Goal: Find specific page/section: Find specific page/section

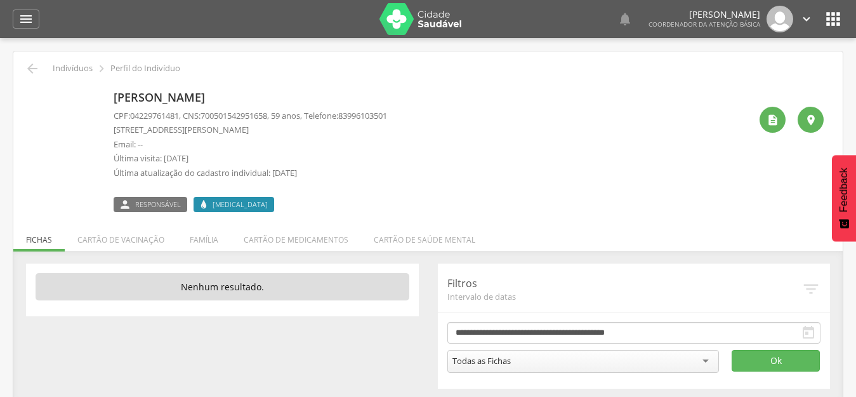
drag, startPoint x: 193, startPoint y: 240, endPoint x: 207, endPoint y: 243, distance: 14.9
click at [193, 240] on li "Família" at bounding box center [204, 236] width 54 height 30
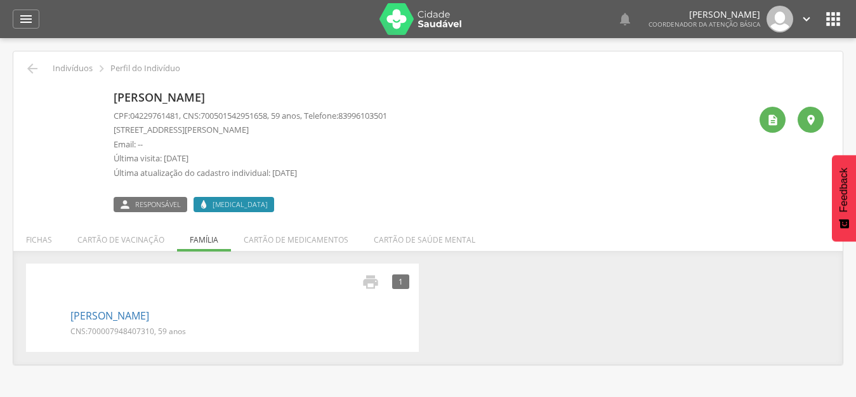
click at [516, 185] on div "[PERSON_NAME] CPF: 04229761481 , CNS: [PHONE_NUMBER] , 59 anos, Telefone: 83996…" at bounding box center [432, 149] width 636 height 126
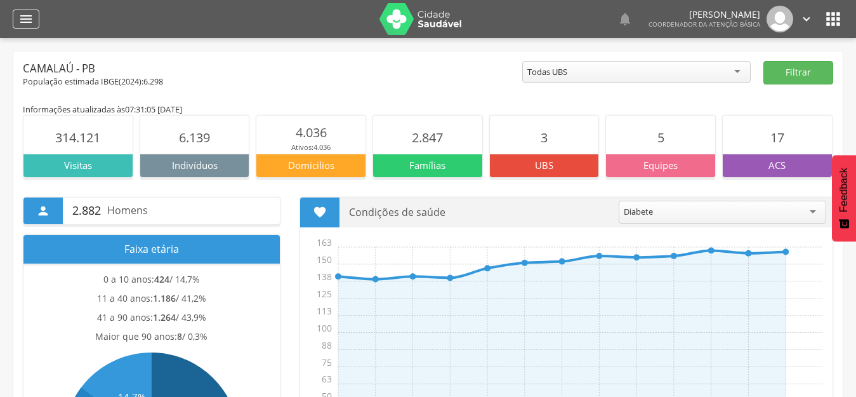
click at [20, 20] on icon "" at bounding box center [25, 18] width 15 height 15
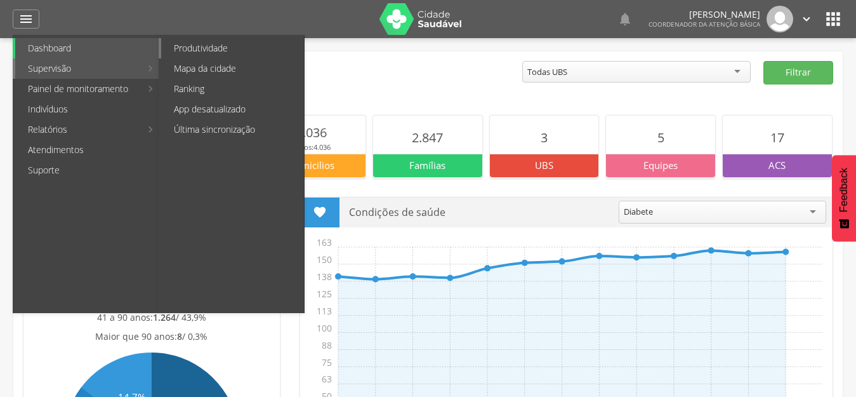
click at [200, 43] on link "Produtividade" at bounding box center [232, 48] width 143 height 20
type input "**********"
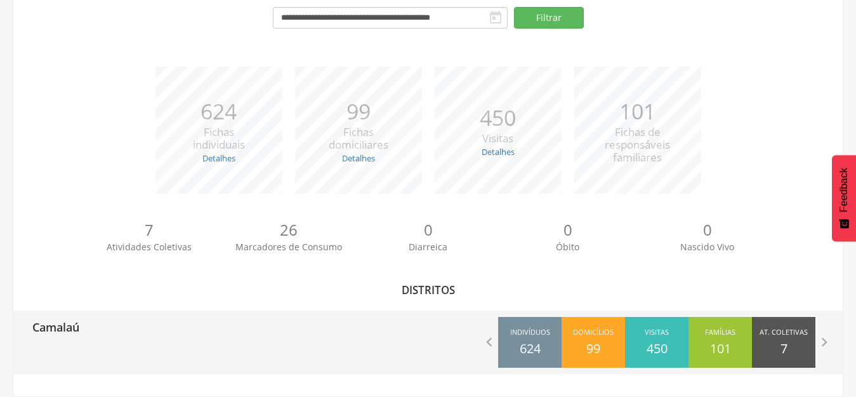
click at [77, 327] on p "Camalaú" at bounding box center [55, 322] width 47 height 25
type input "**********"
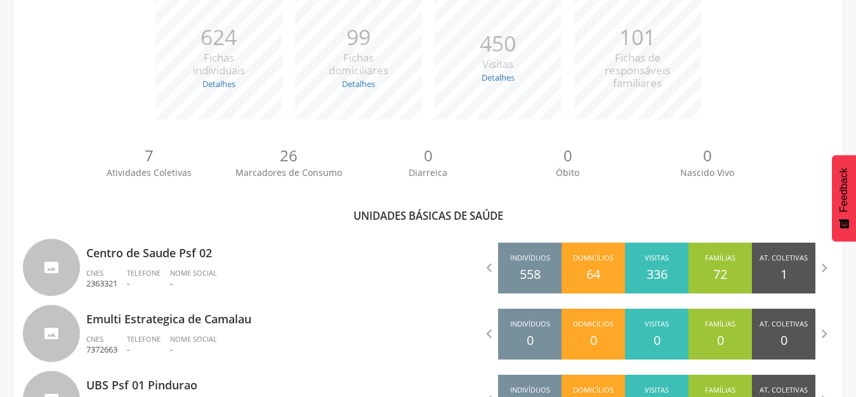
scroll to position [268, 0]
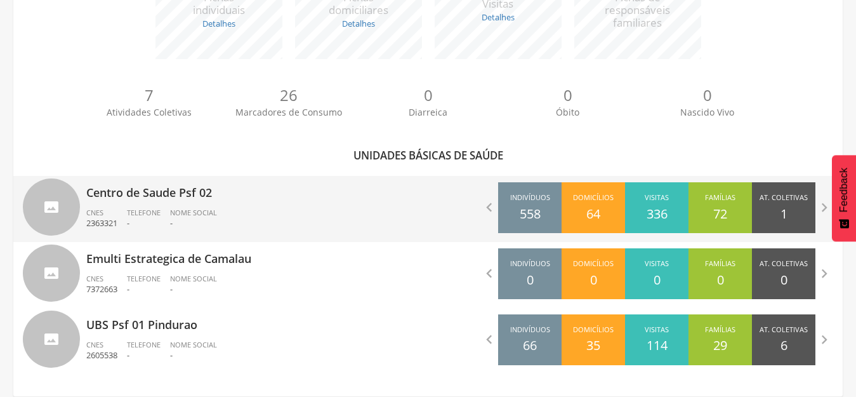
click at [151, 193] on p "Centro de Saude Psf 02" at bounding box center [252, 188] width 332 height 25
type input "**********"
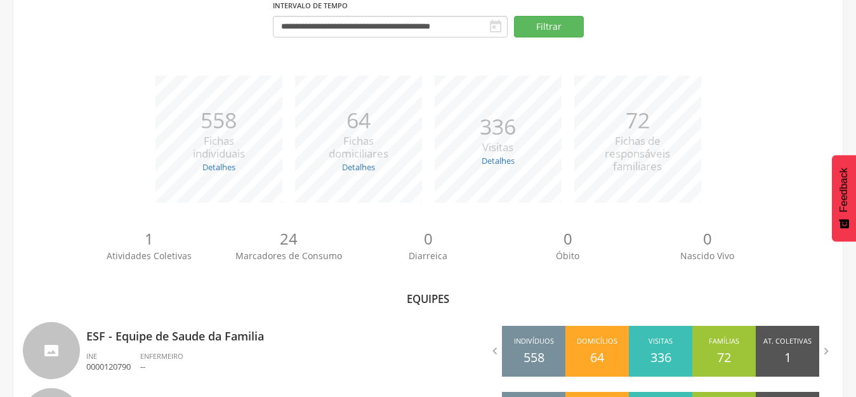
scroll to position [202, 0]
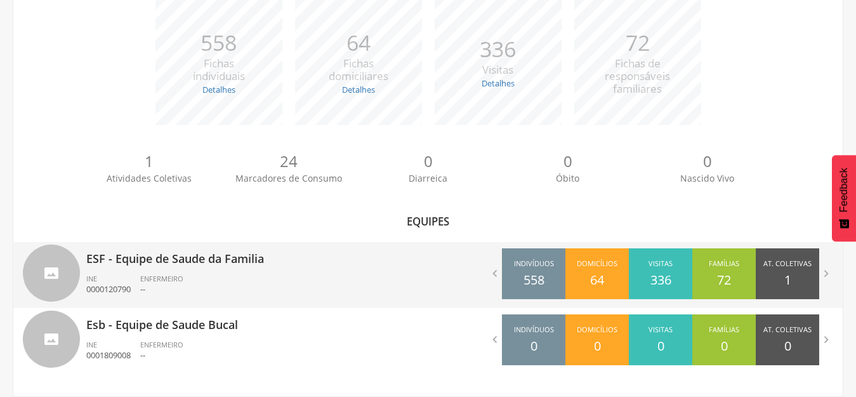
click at [200, 256] on p "ESF - Equipe de Saude da Familia" at bounding box center [252, 254] width 332 height 25
type input "**********"
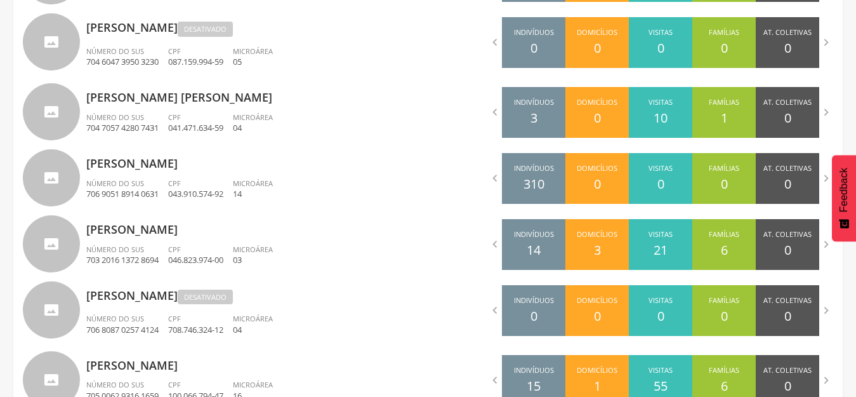
scroll to position [585, 0]
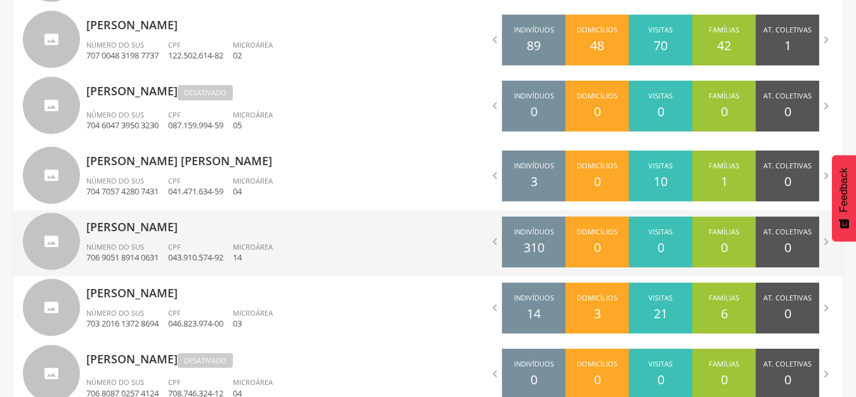
click at [166, 230] on p "Maria Helena da Silva Pereira Gomes" at bounding box center [252, 222] width 332 height 25
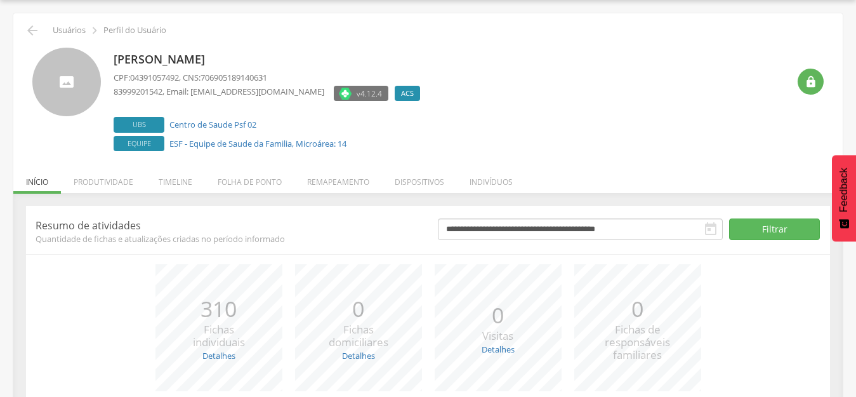
scroll to position [144, 0]
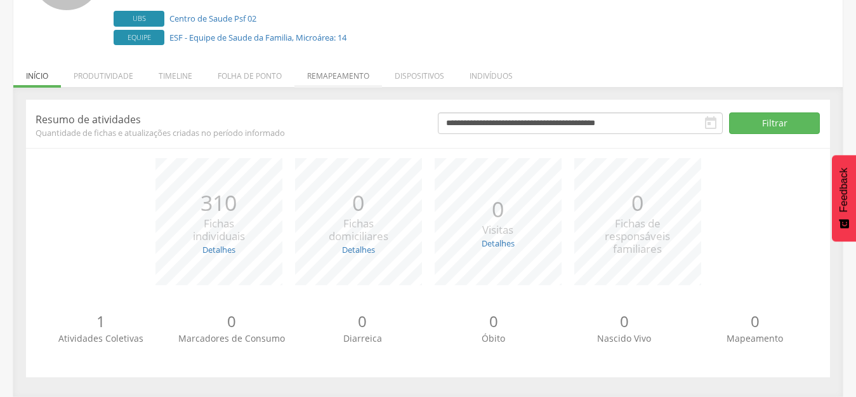
click at [338, 79] on li "Remapeamento" at bounding box center [338, 73] width 88 height 30
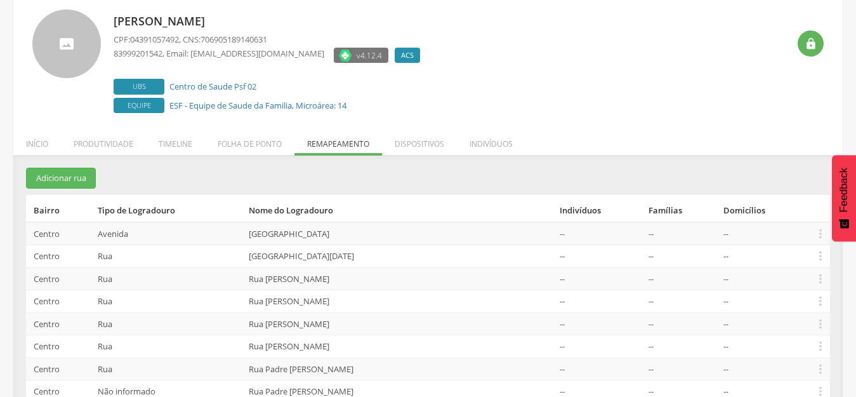
scroll to position [0, 0]
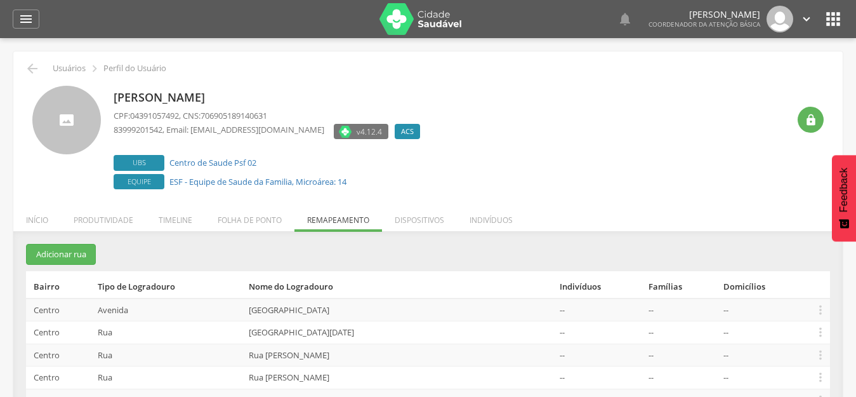
click at [453, 16] on img at bounding box center [420, 19] width 82 height 32
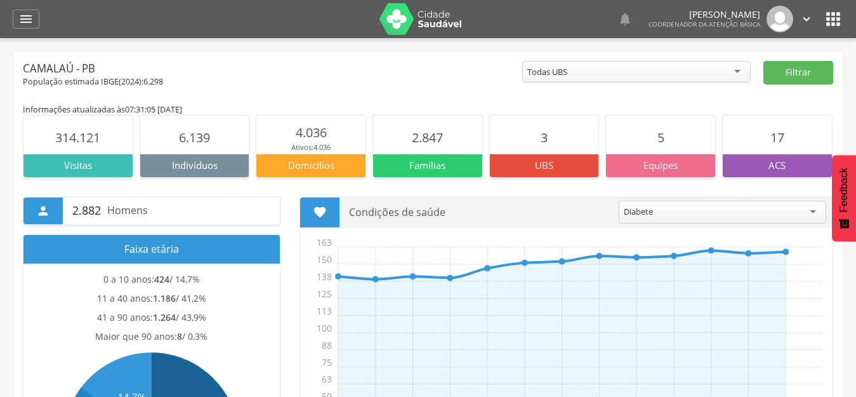
click at [844, 16] on header " Dashboard Supervisão Produtividade Mapa da cidade Ranking App desatualizado Ú…" at bounding box center [428, 19] width 856 height 38
click at [829, 16] on icon "" at bounding box center [833, 19] width 20 height 20
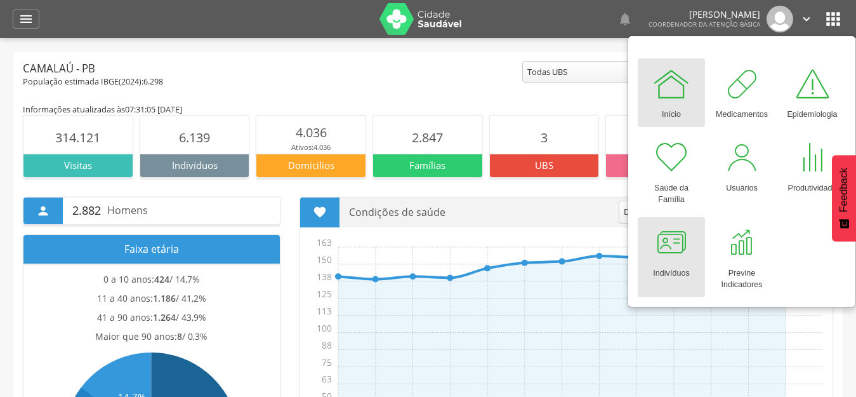
click at [676, 270] on div "Indivíduos" at bounding box center [671, 270] width 36 height 18
